Goal: Information Seeking & Learning: Learn about a topic

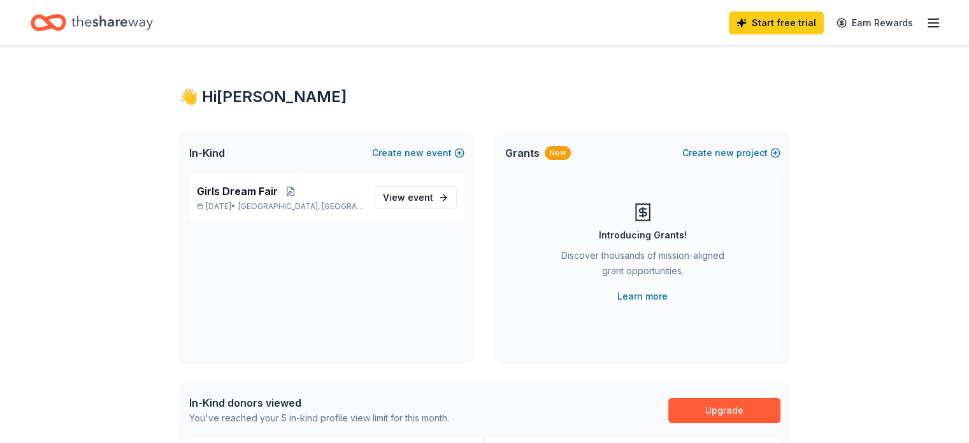
click at [66, 10] on icon "Home" at bounding box center [49, 23] width 36 height 30
click at [130, 31] on icon "Home" at bounding box center [112, 23] width 82 height 26
click at [136, 20] on icon "Home" at bounding box center [112, 23] width 82 height 26
click at [158, 1] on div "Start free trial Earn Rewards" at bounding box center [484, 22] width 969 height 45
drag, startPoint x: 41, startPoint y: 89, endPoint x: 57, endPoint y: 81, distance: 17.4
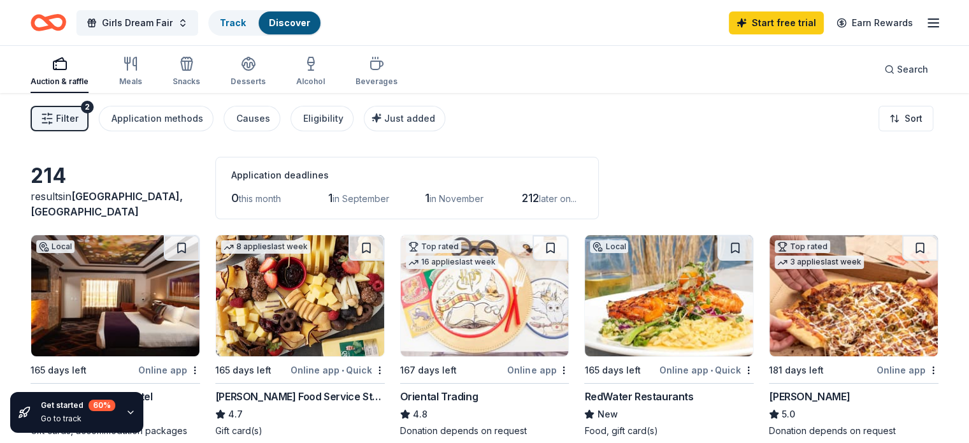
click at [64, 111] on button "Filter 2" at bounding box center [60, 118] width 58 height 25
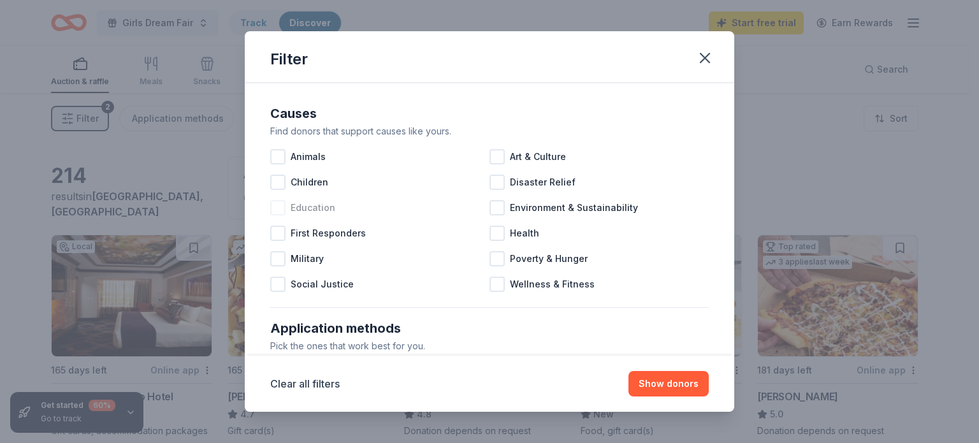
click at [273, 213] on div at bounding box center [277, 207] width 15 height 15
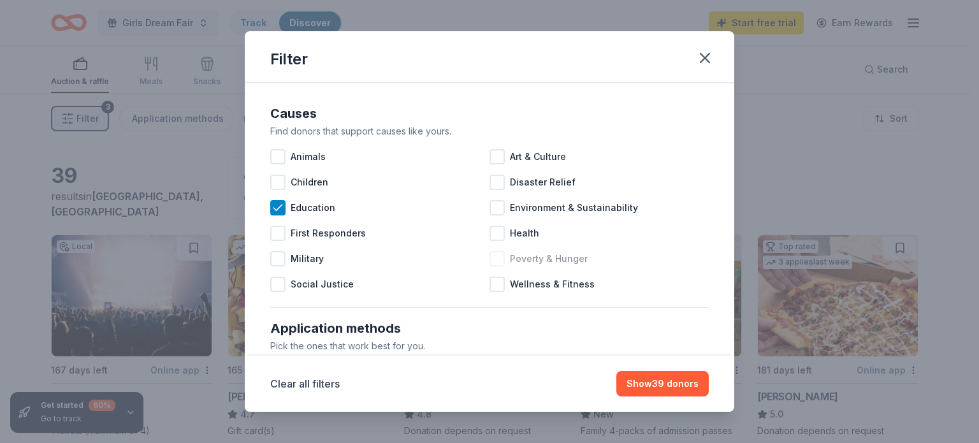
click at [489, 257] on div at bounding box center [496, 258] width 15 height 15
click at [493, 260] on icon at bounding box center [497, 258] width 8 height 6
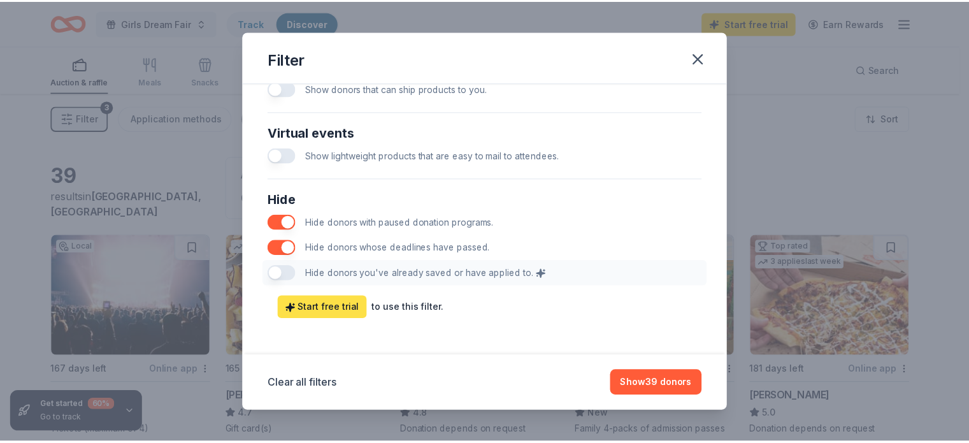
scroll to position [652, 0]
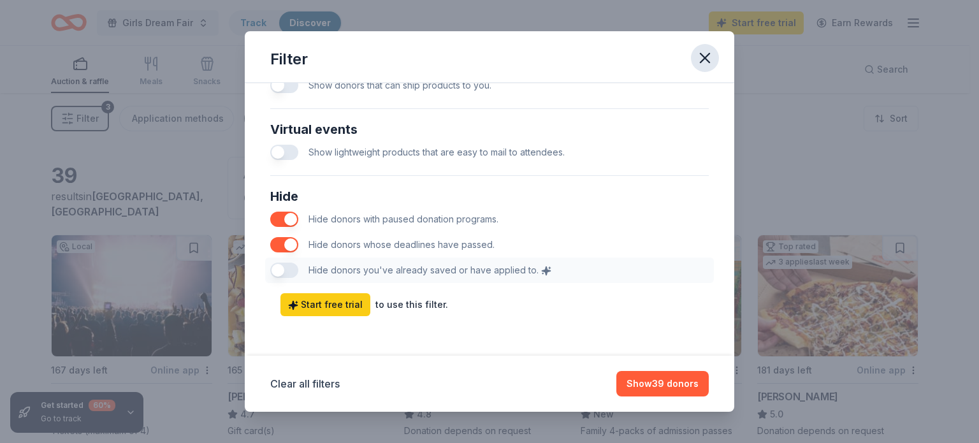
click at [703, 61] on icon "button" at bounding box center [704, 58] width 9 height 9
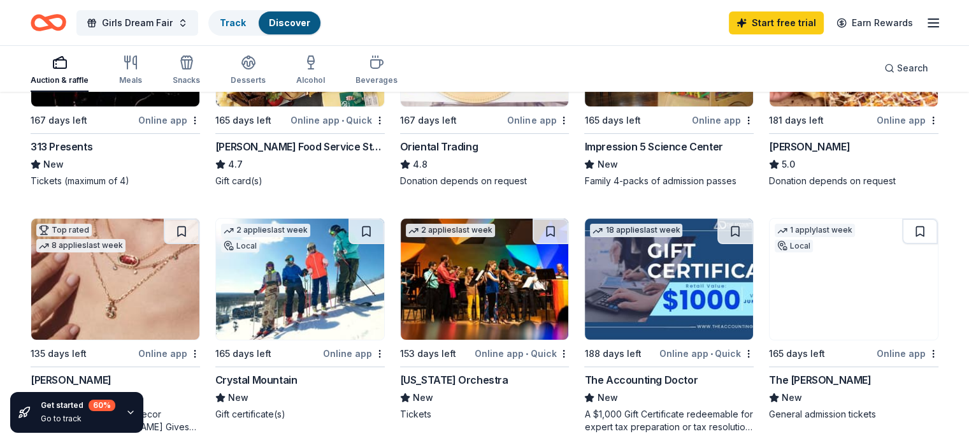
scroll to position [64, 0]
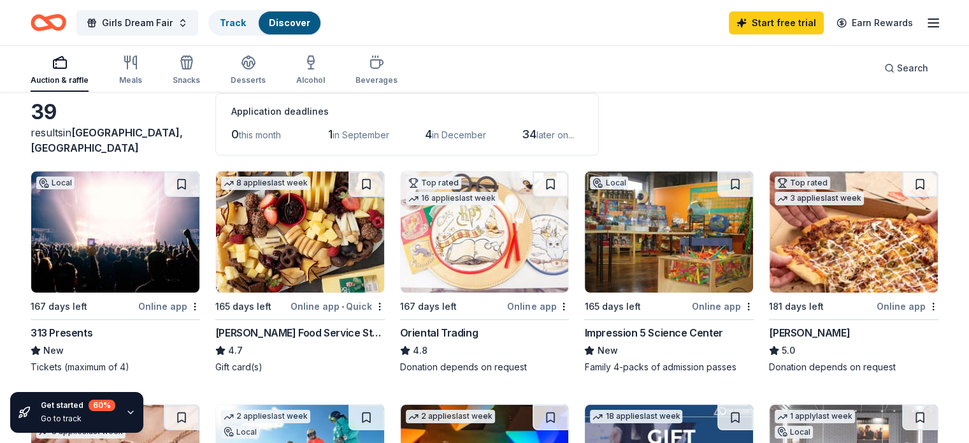
click at [658, 254] on img at bounding box center [669, 231] width 168 height 121
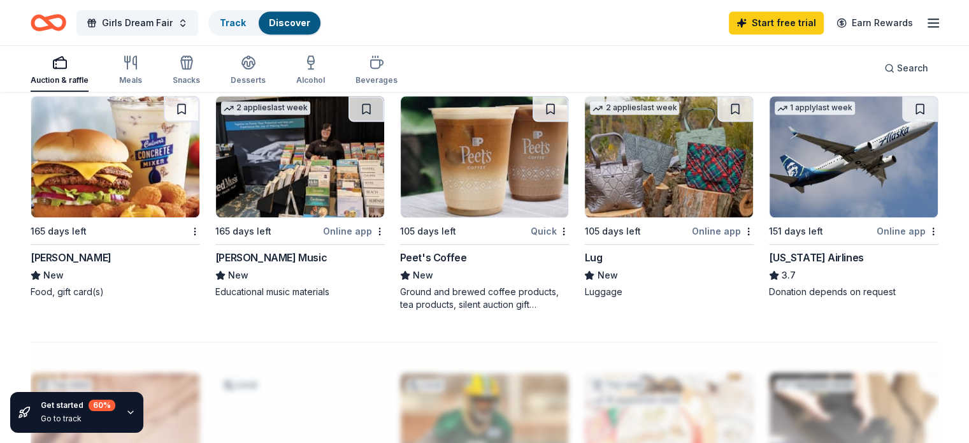
scroll to position [828, 0]
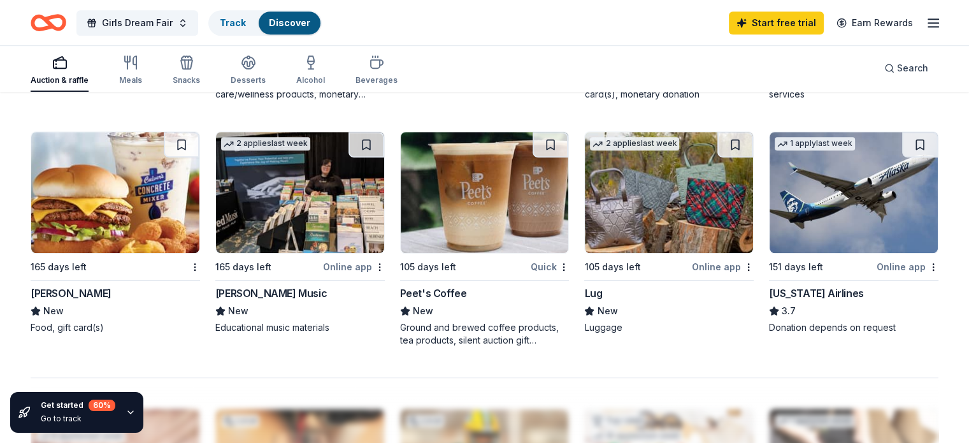
click at [686, 175] on img at bounding box center [669, 192] width 168 height 121
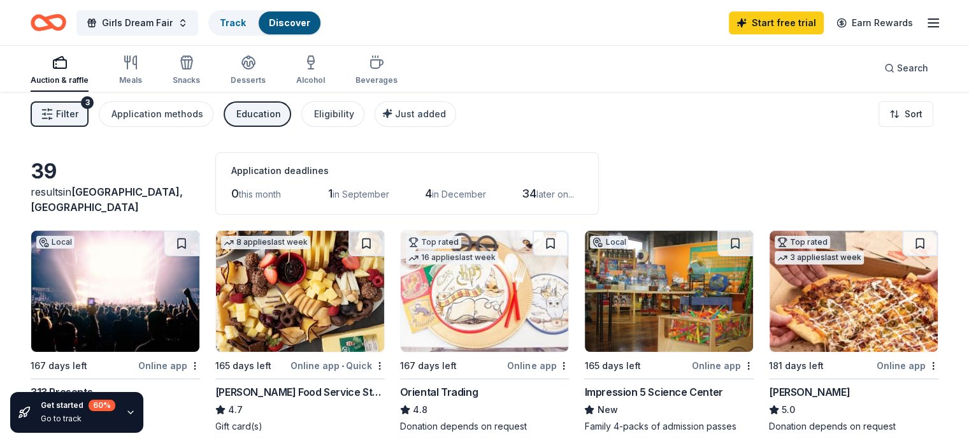
scroll to position [0, 0]
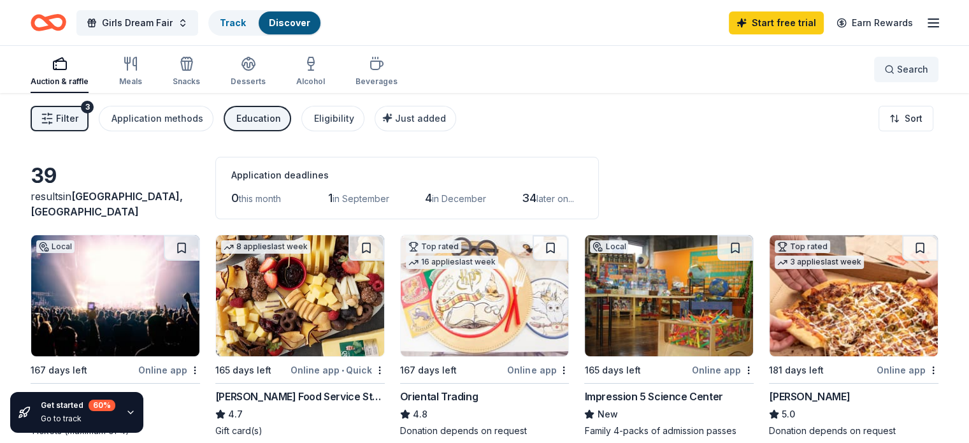
click at [893, 57] on button "Search" at bounding box center [906, 69] width 64 height 25
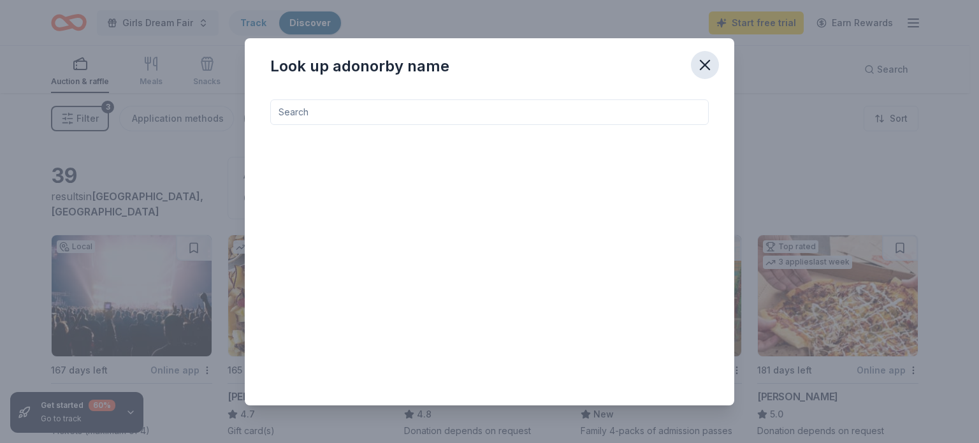
click at [710, 71] on icon "button" at bounding box center [705, 65] width 18 height 18
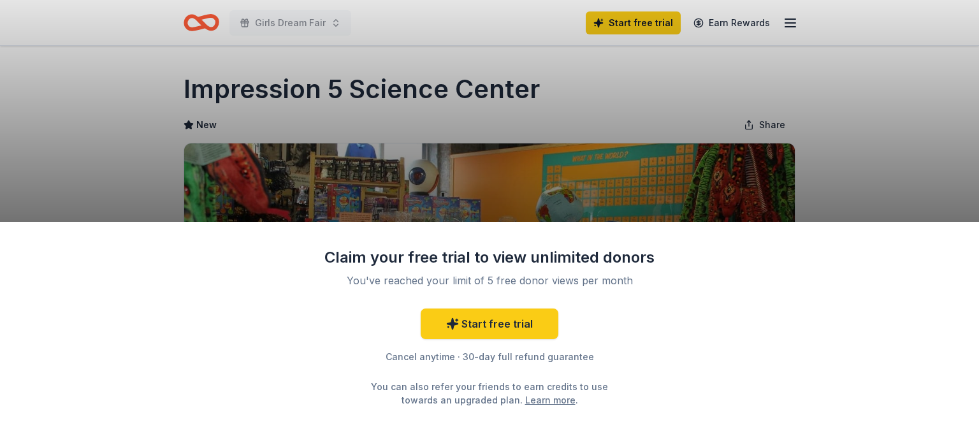
drag, startPoint x: 176, startPoint y: 83, endPoint x: 553, endPoint y: 75, distance: 377.3
click at [533, 78] on div "Claim your free trial to view unlimited donors You've reached your limit of 5 f…" at bounding box center [489, 221] width 979 height 443
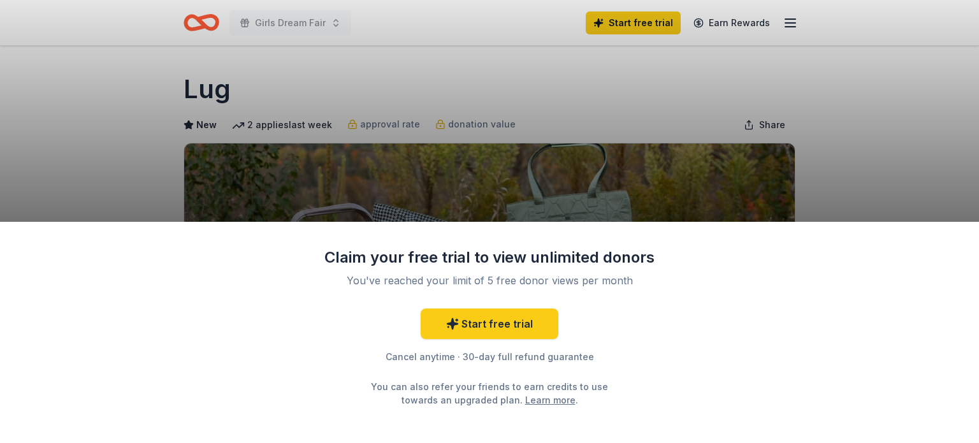
click at [500, 359] on div "Cancel anytime · 30-day full refund guarantee" at bounding box center [489, 356] width 331 height 15
click at [431, 118] on div "Claim your free trial to view unlimited donors You've reached your limit of 5 f…" at bounding box center [489, 221] width 979 height 443
